Goal: Transaction & Acquisition: Purchase product/service

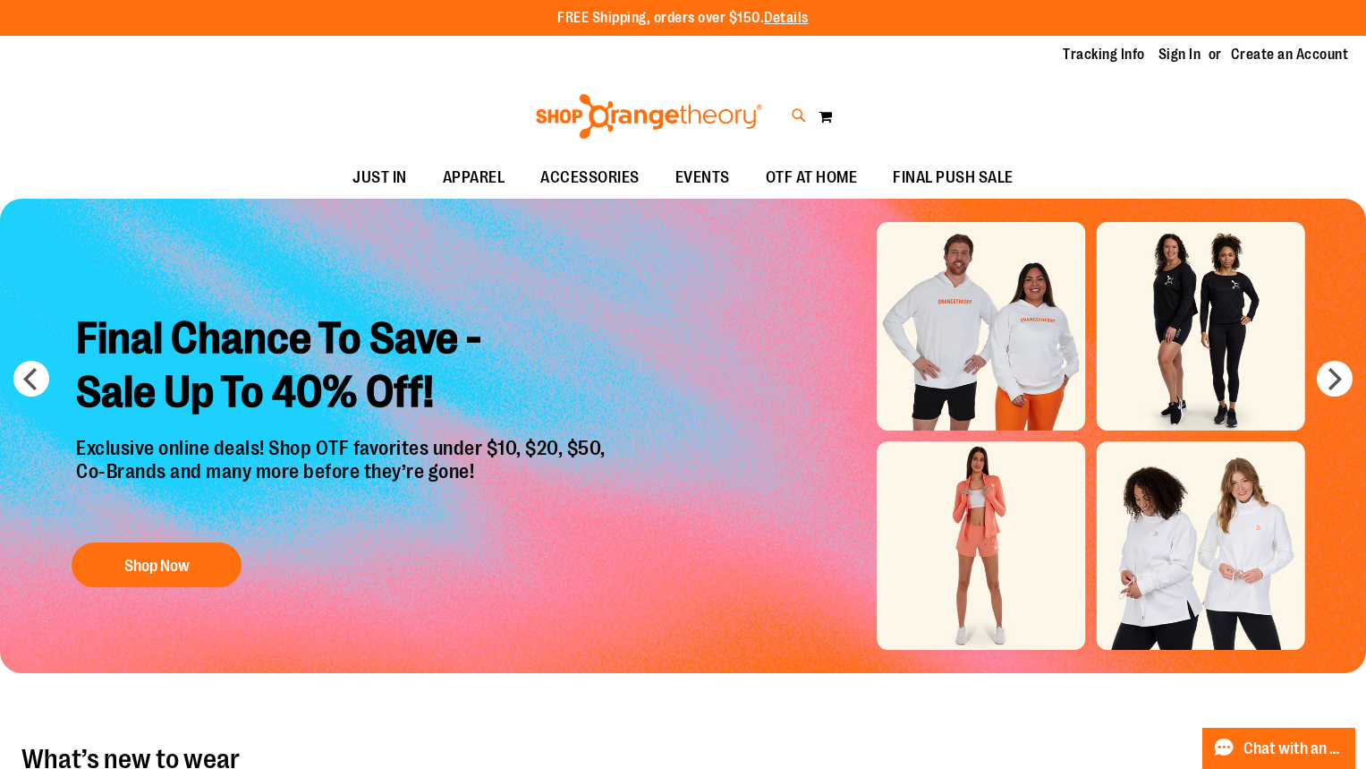
click at [796, 115] on icon at bounding box center [799, 116] width 15 height 21
click at [439, 222] on link "Compartment Duffel $29.99 420D polyester Measures..." at bounding box center [683, 225] width 1064 height 76
type input "****"
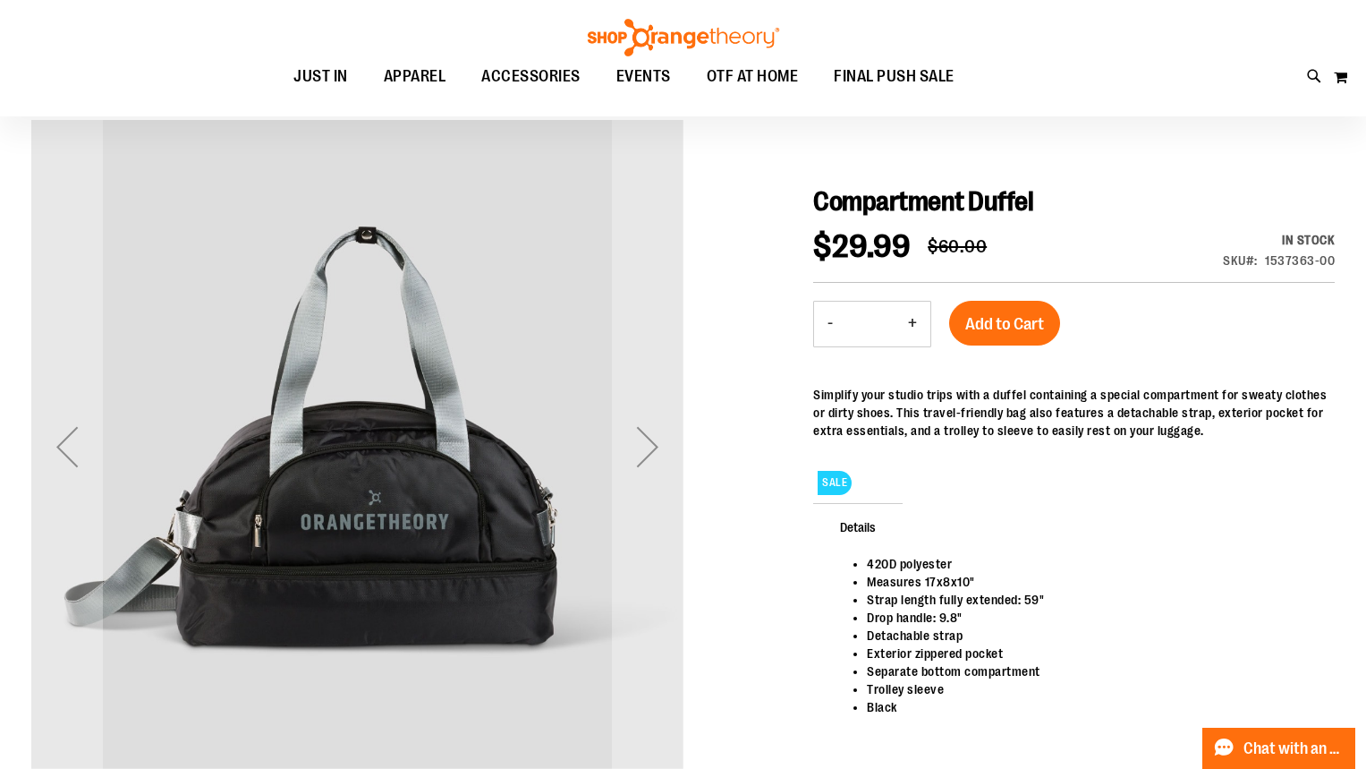
scroll to position [142, 0]
